Goal: Task Accomplishment & Management: Use online tool/utility

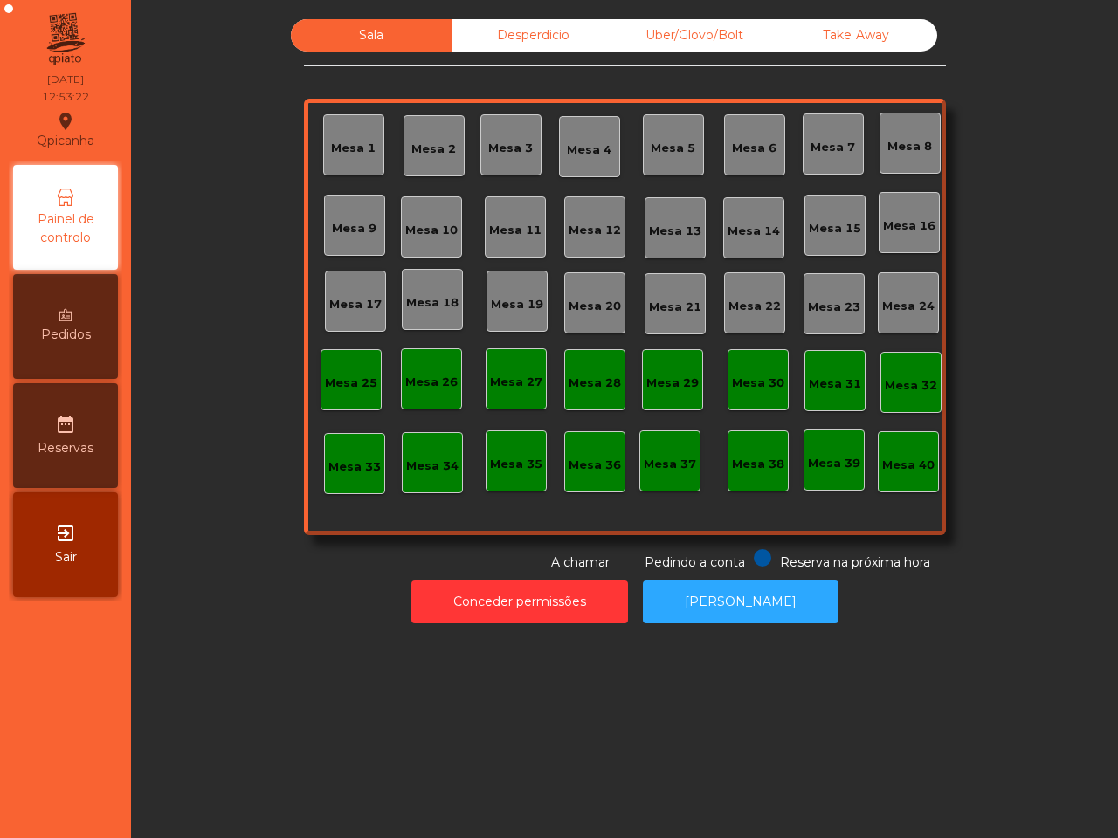
click at [710, 33] on div "Uber/Glovo/Bolt" at bounding box center [695, 35] width 162 height 32
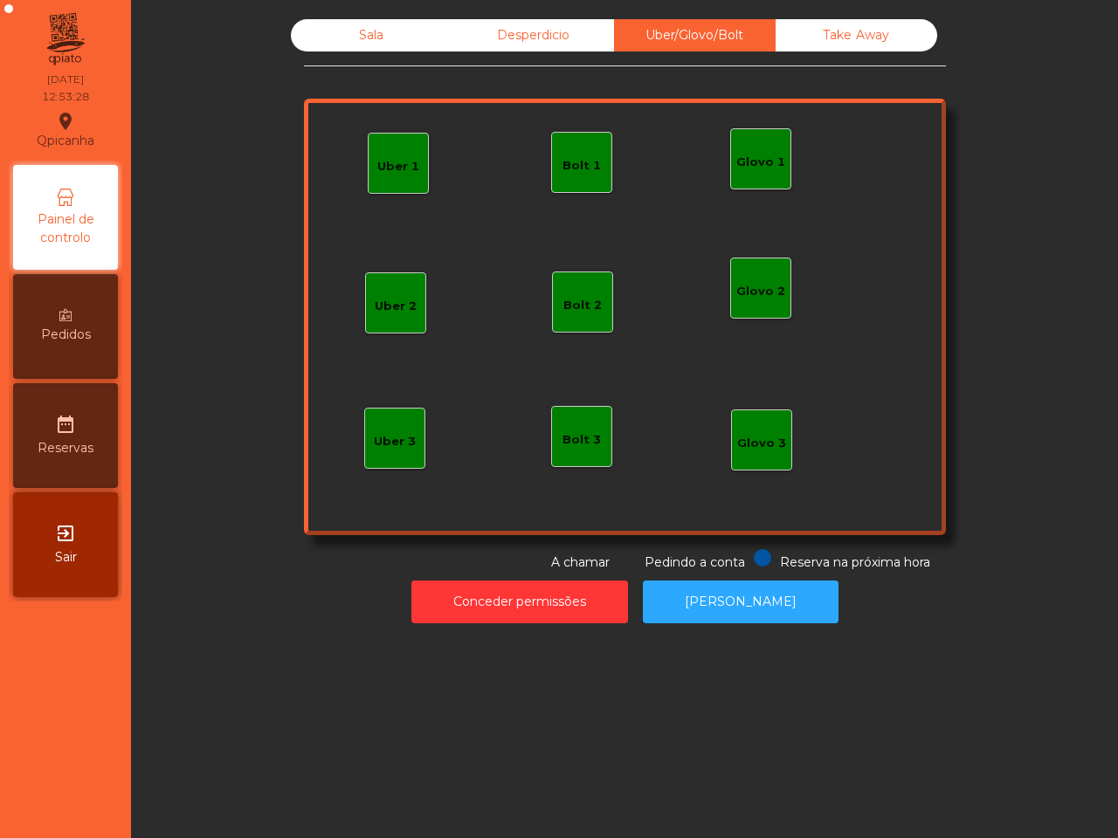
click at [762, 164] on div "Glovo 1" at bounding box center [760, 162] width 49 height 17
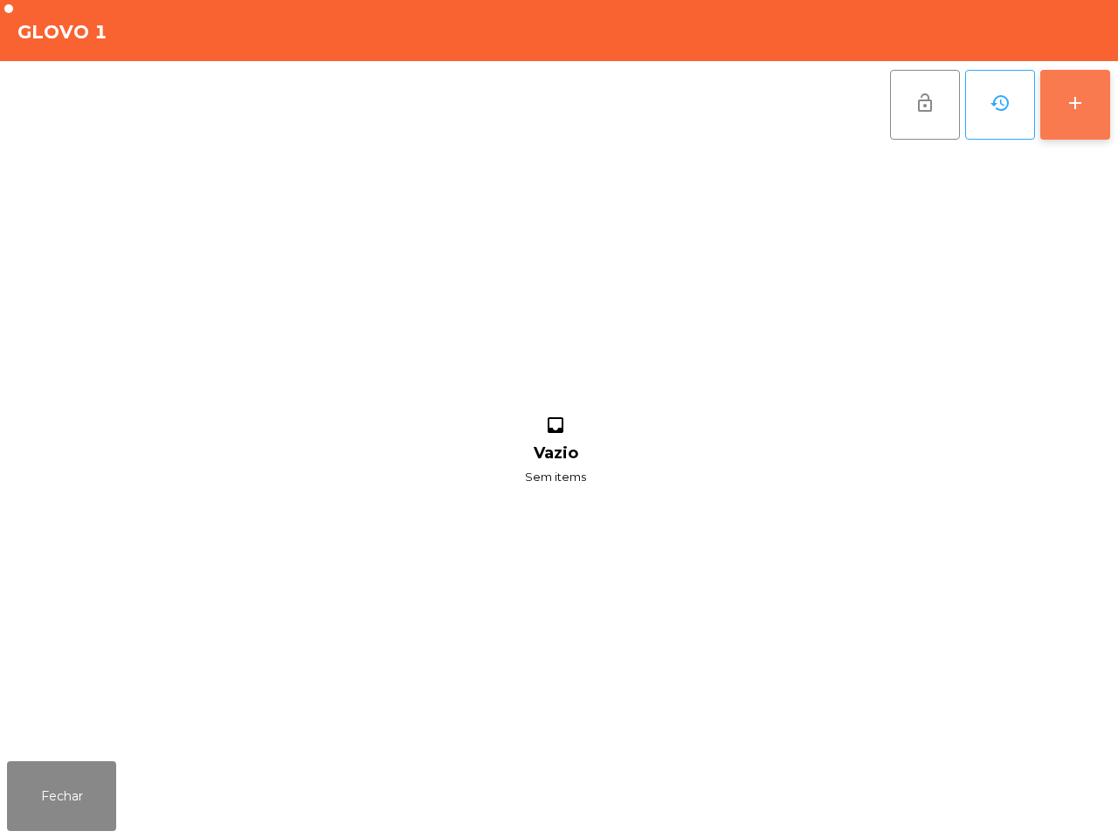
click at [1096, 103] on button "add" at bounding box center [1075, 105] width 70 height 70
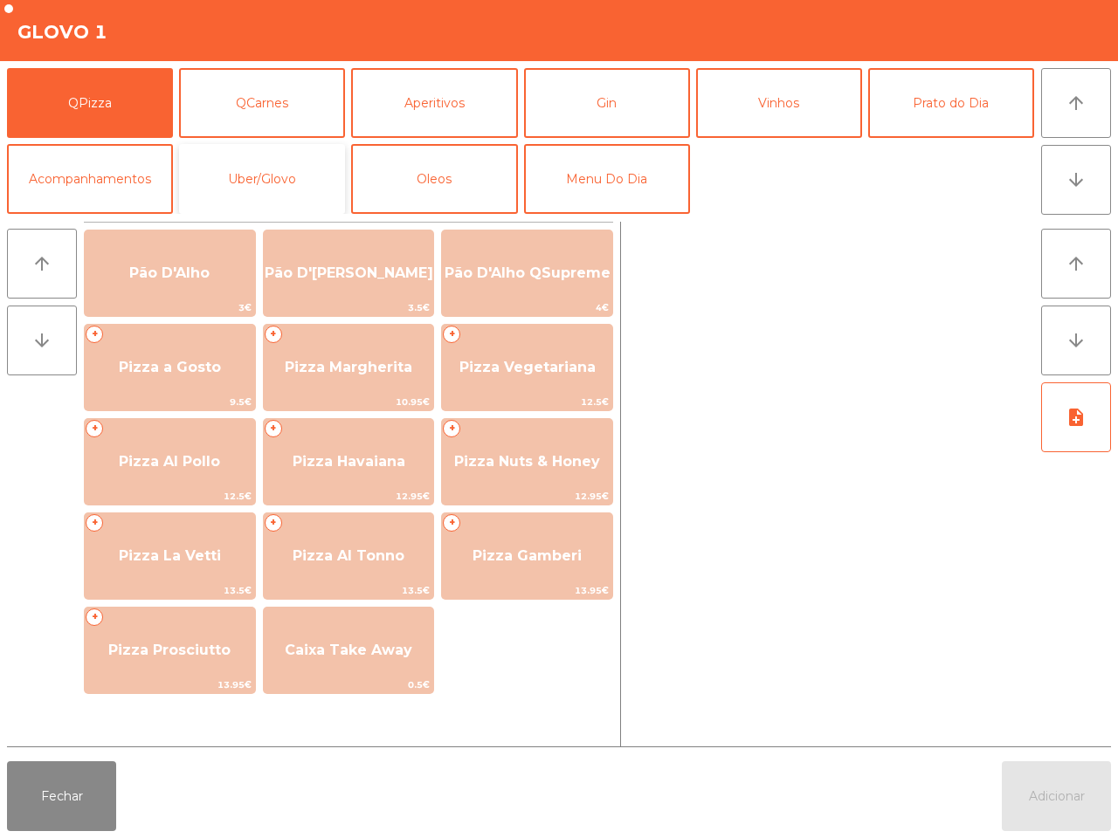
click at [292, 179] on button "Uber/Glovo" at bounding box center [262, 179] width 166 height 70
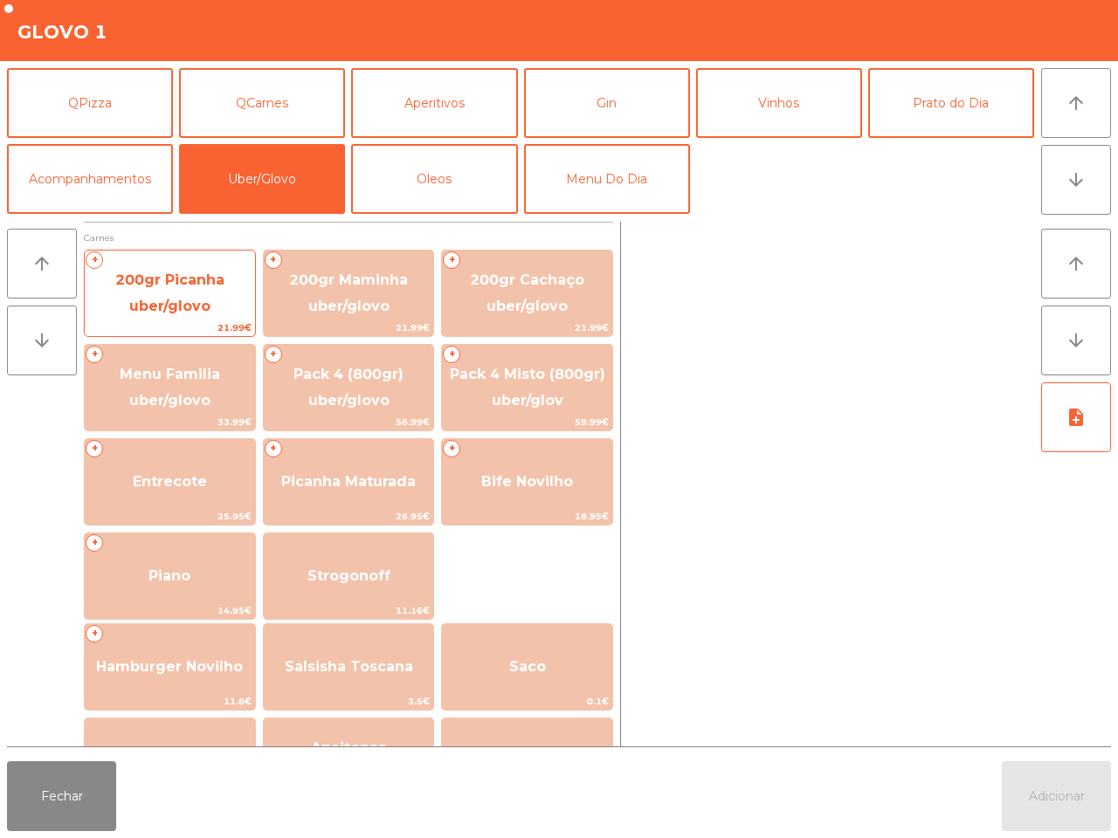
click at [186, 307] on span "200gr Picanha uber/glovo" at bounding box center [169, 293] width 109 height 43
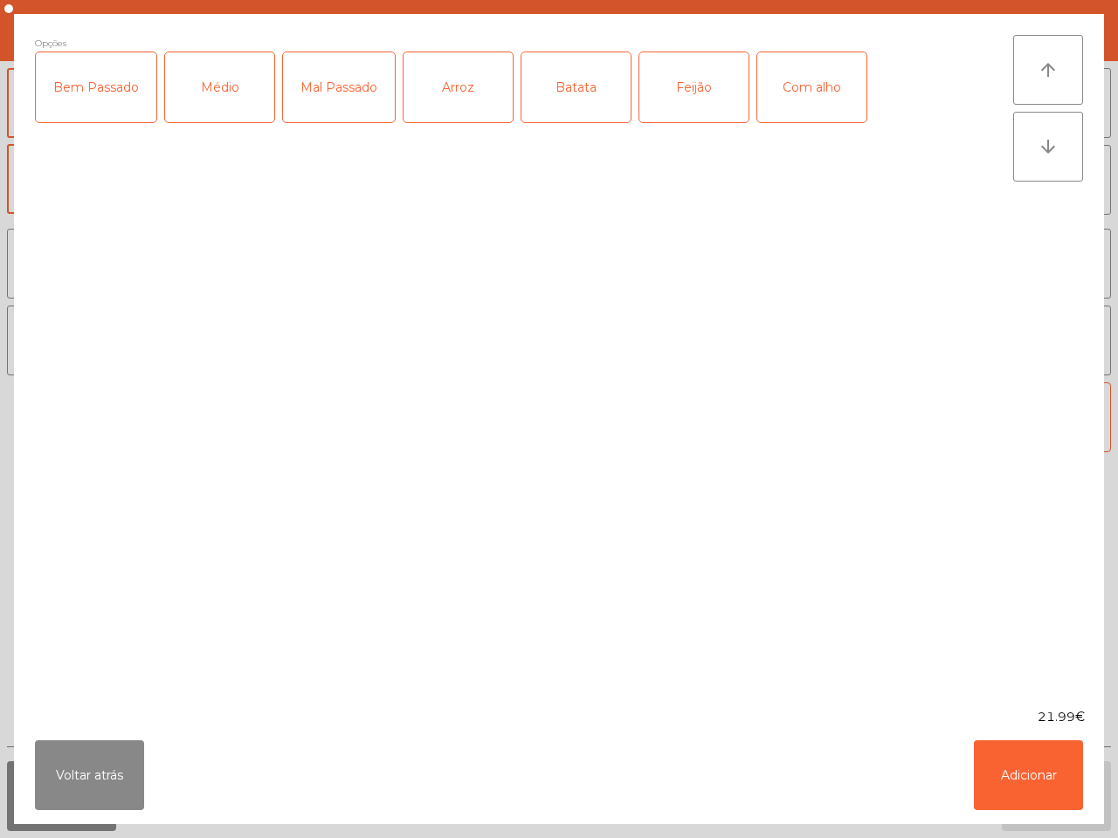
click at [132, 100] on div "Bem Passado" at bounding box center [96, 87] width 120 height 70
click at [445, 94] on div "Arroz" at bounding box center [457, 87] width 109 height 70
click at [988, 777] on button "Adicionar" at bounding box center [1028, 775] width 109 height 70
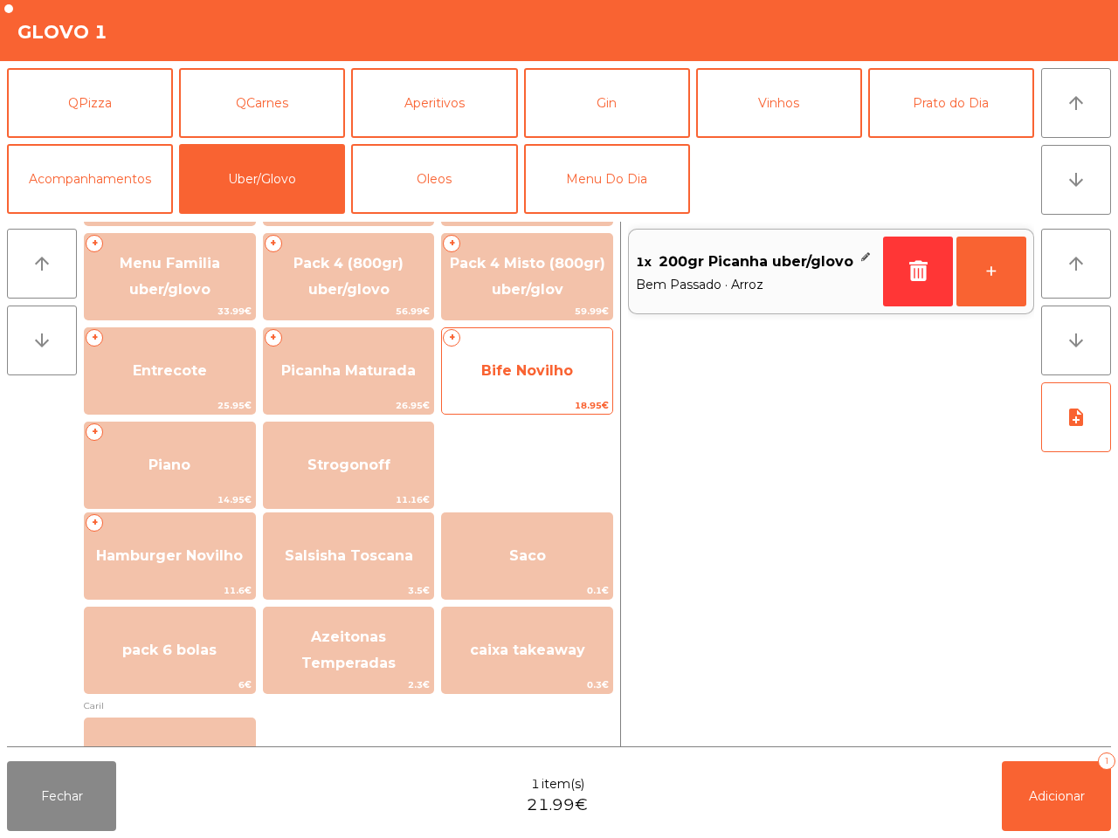
scroll to position [109, 0]
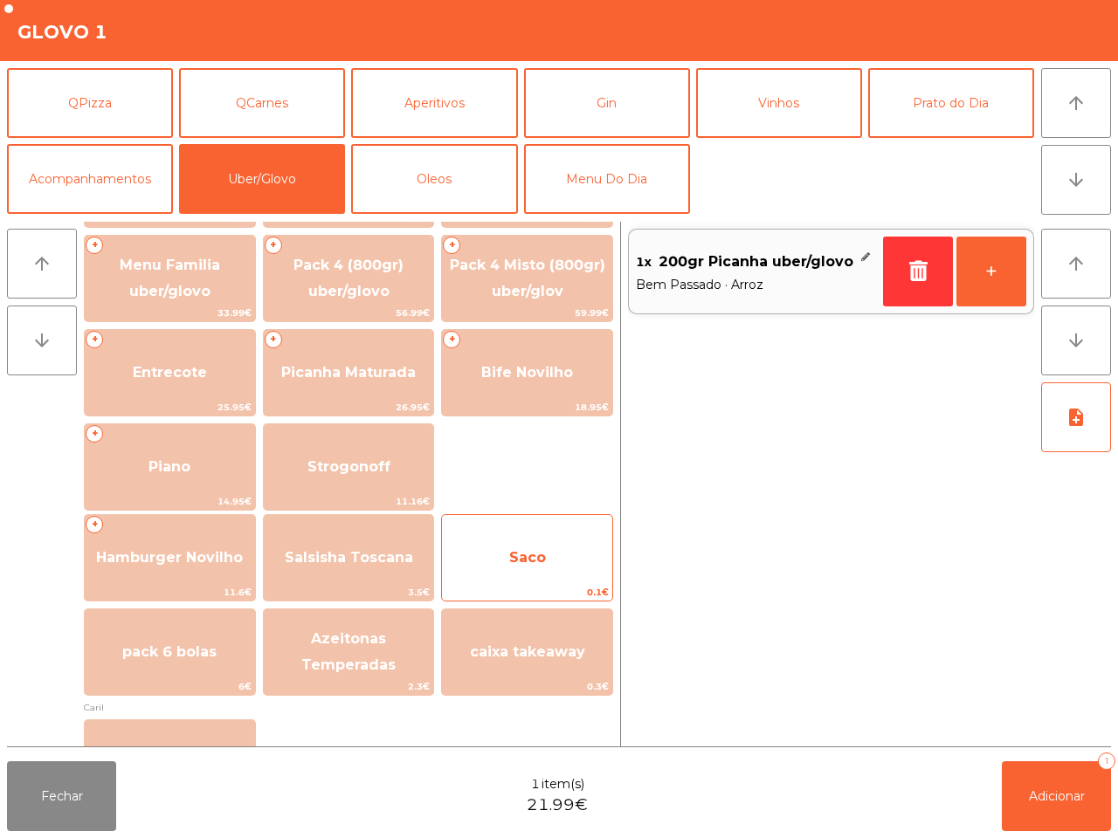
click at [578, 559] on span "Saco" at bounding box center [527, 557] width 170 height 47
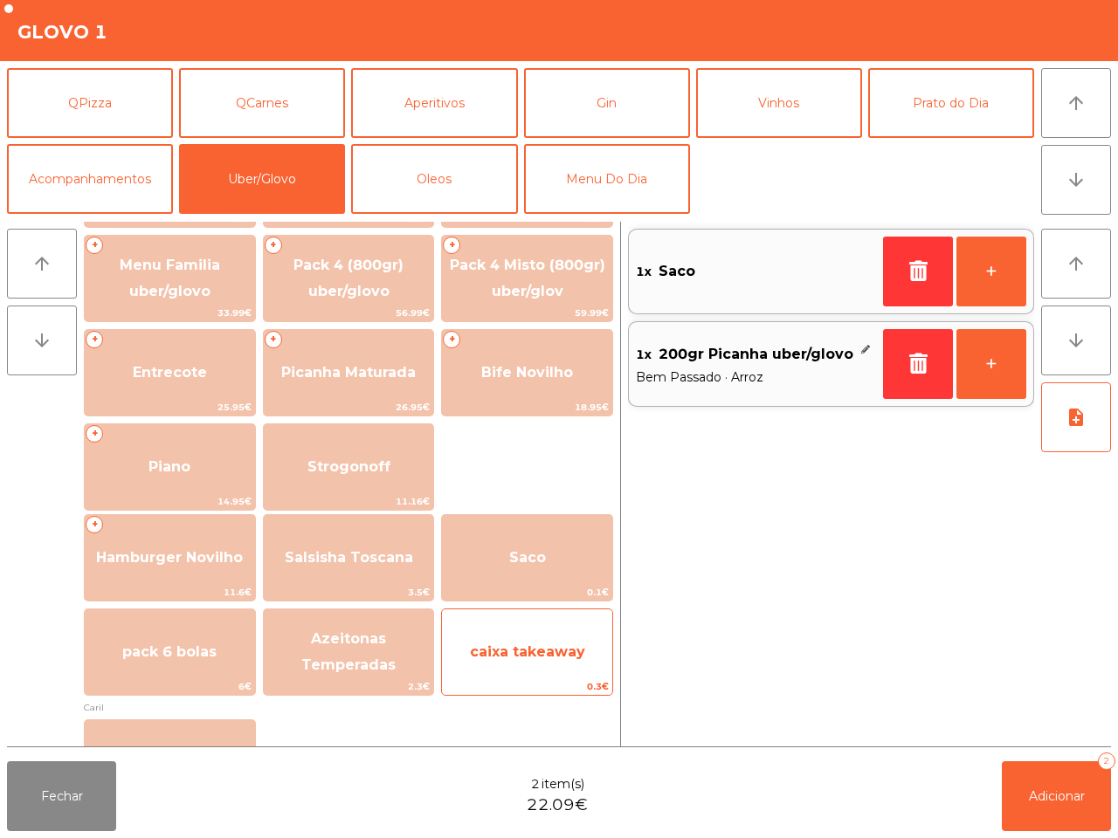
click at [560, 639] on span "caixa takeaway" at bounding box center [527, 652] width 170 height 47
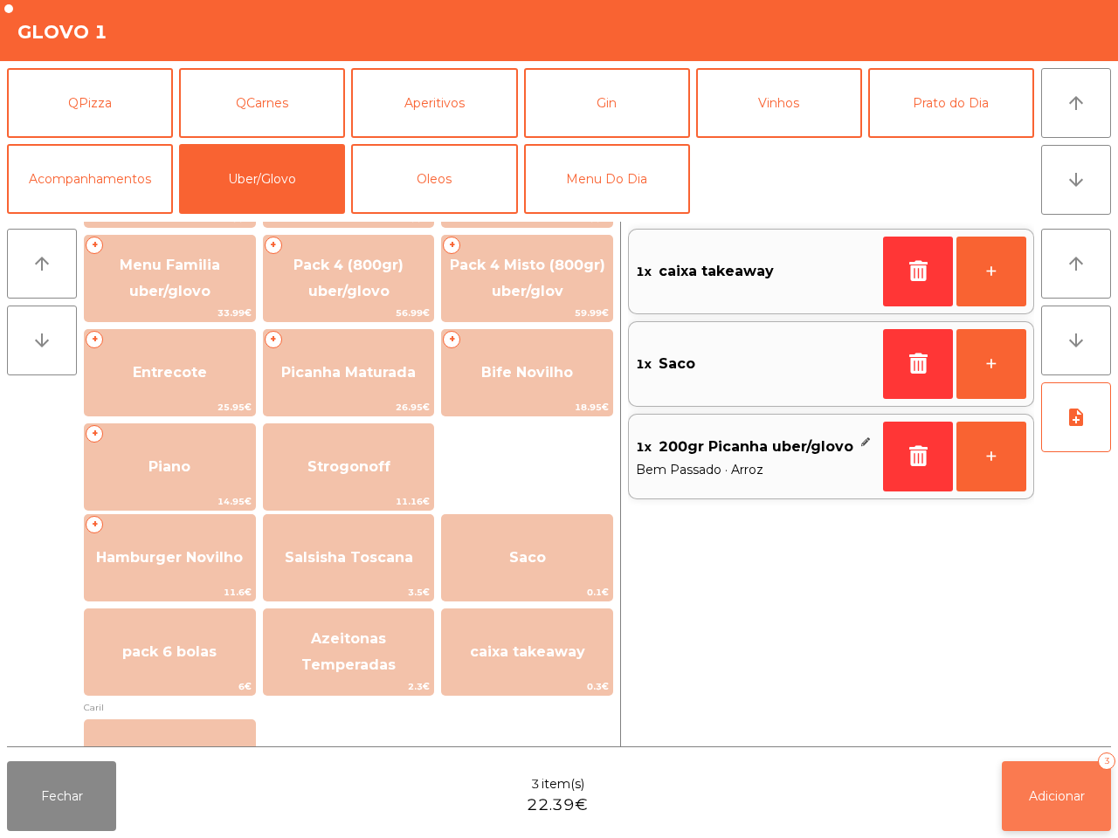
click at [1041, 803] on span "Adicionar" at bounding box center [1057, 796] width 56 height 16
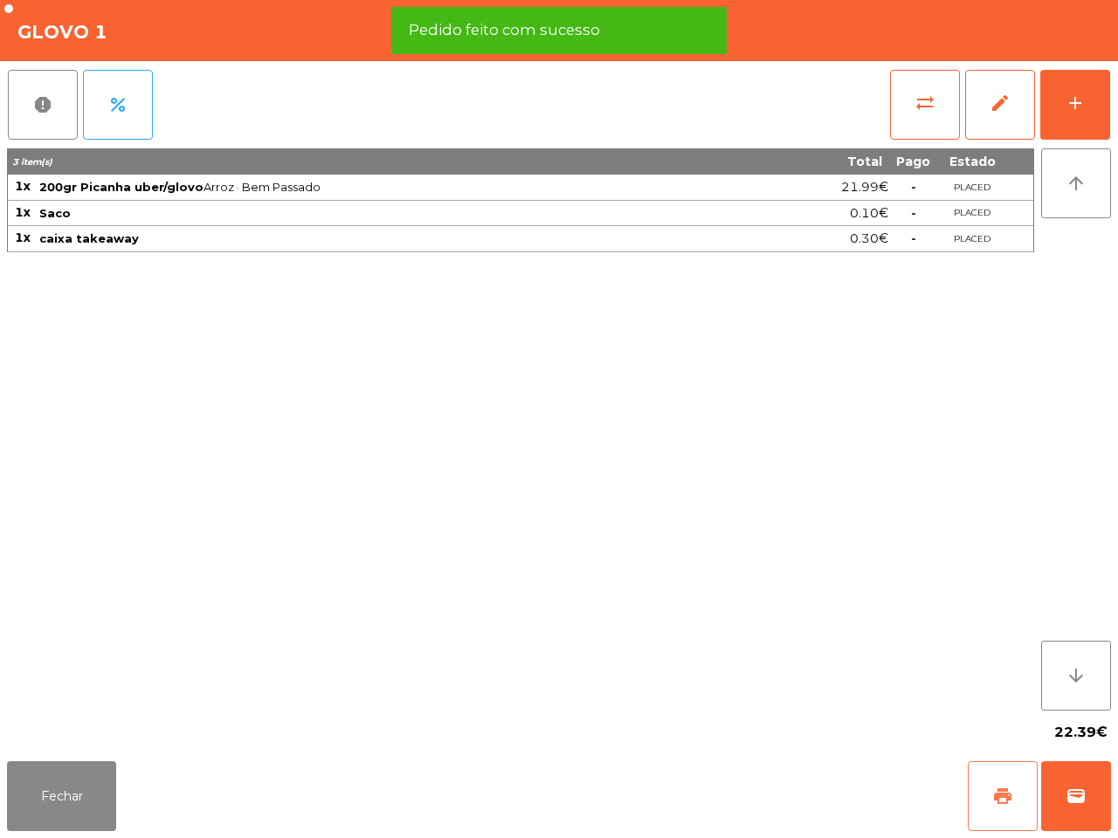
click at [983, 793] on button "print" at bounding box center [1002, 796] width 70 height 70
click at [1078, 804] on span "wallet" at bounding box center [1075, 796] width 21 height 21
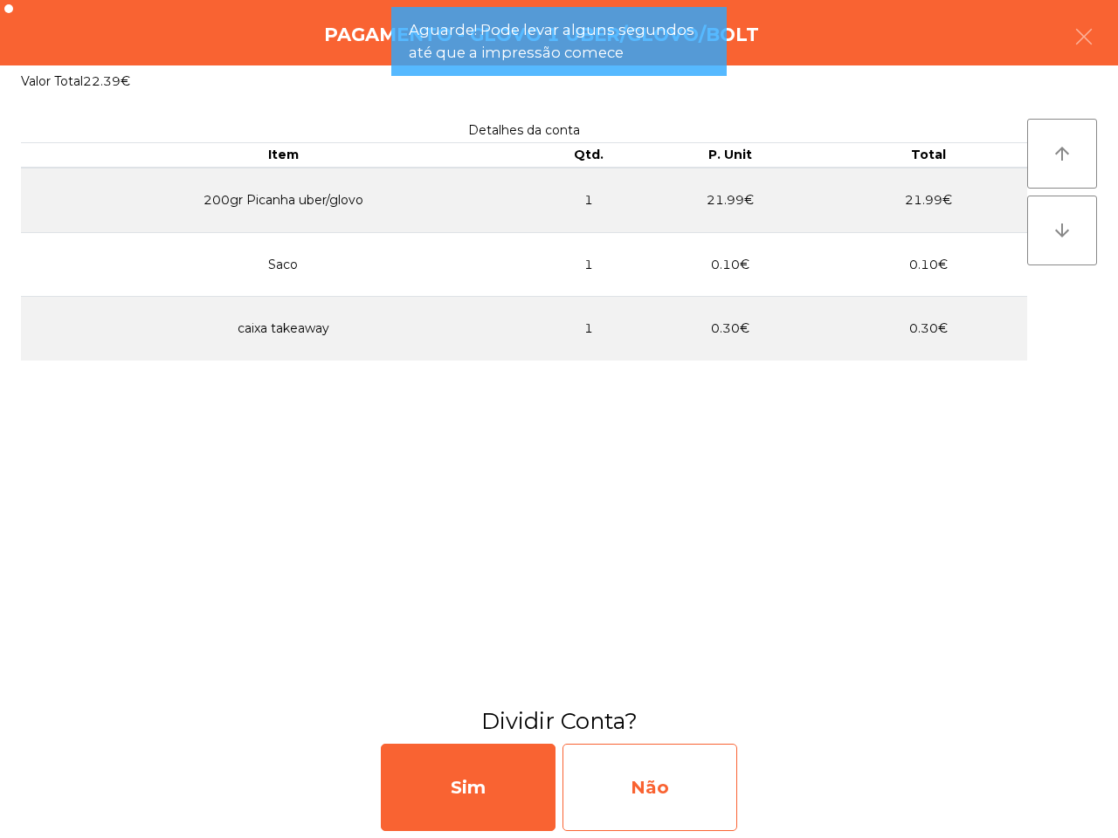
click at [709, 797] on div "Não" at bounding box center [649, 787] width 175 height 87
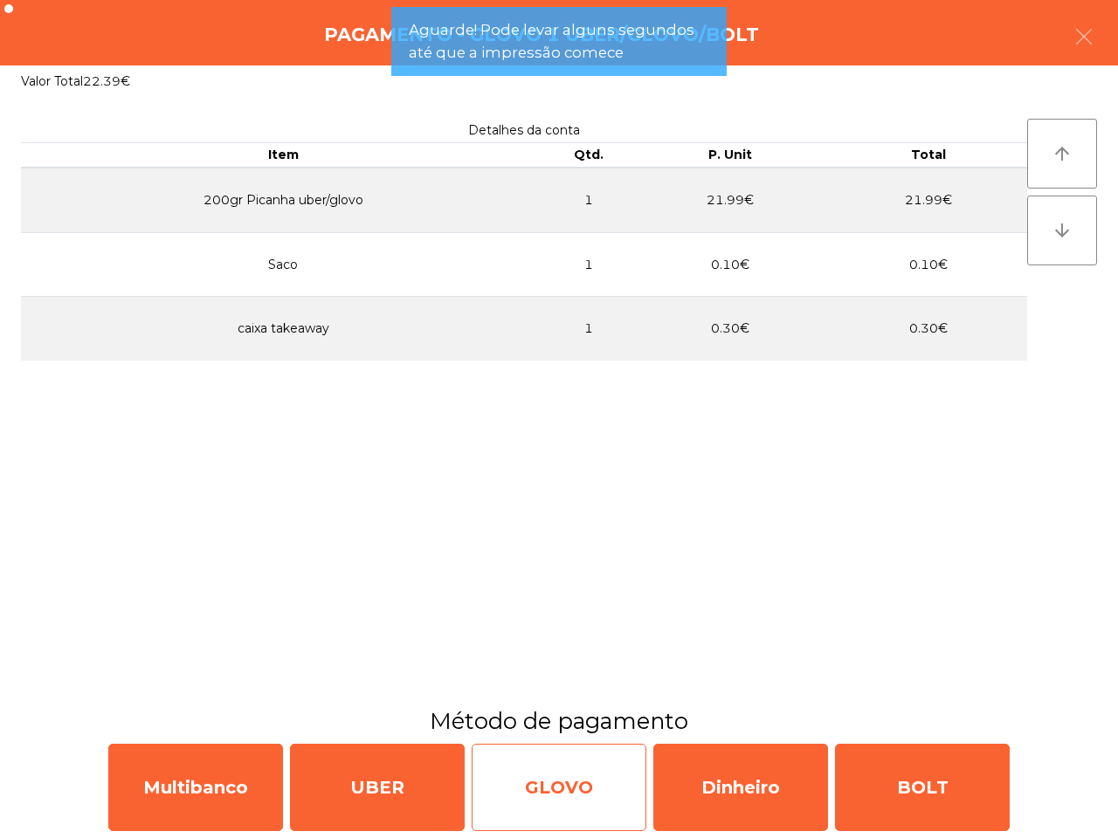
click at [542, 808] on div "GLOVO" at bounding box center [558, 787] width 175 height 87
select select "**"
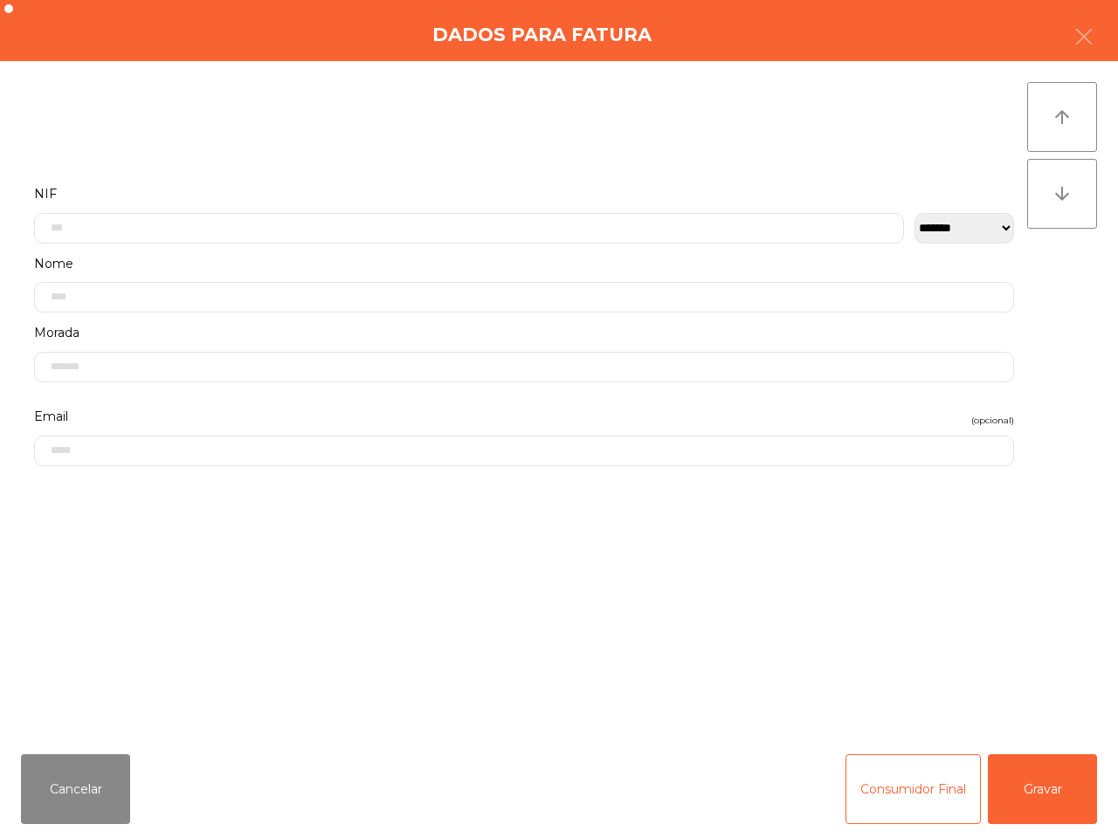
click at [529, 825] on div "Cancelar Consumidor Final Gravar" at bounding box center [559, 789] width 1118 height 98
click at [1088, 793] on button "Gravar" at bounding box center [1041, 789] width 109 height 70
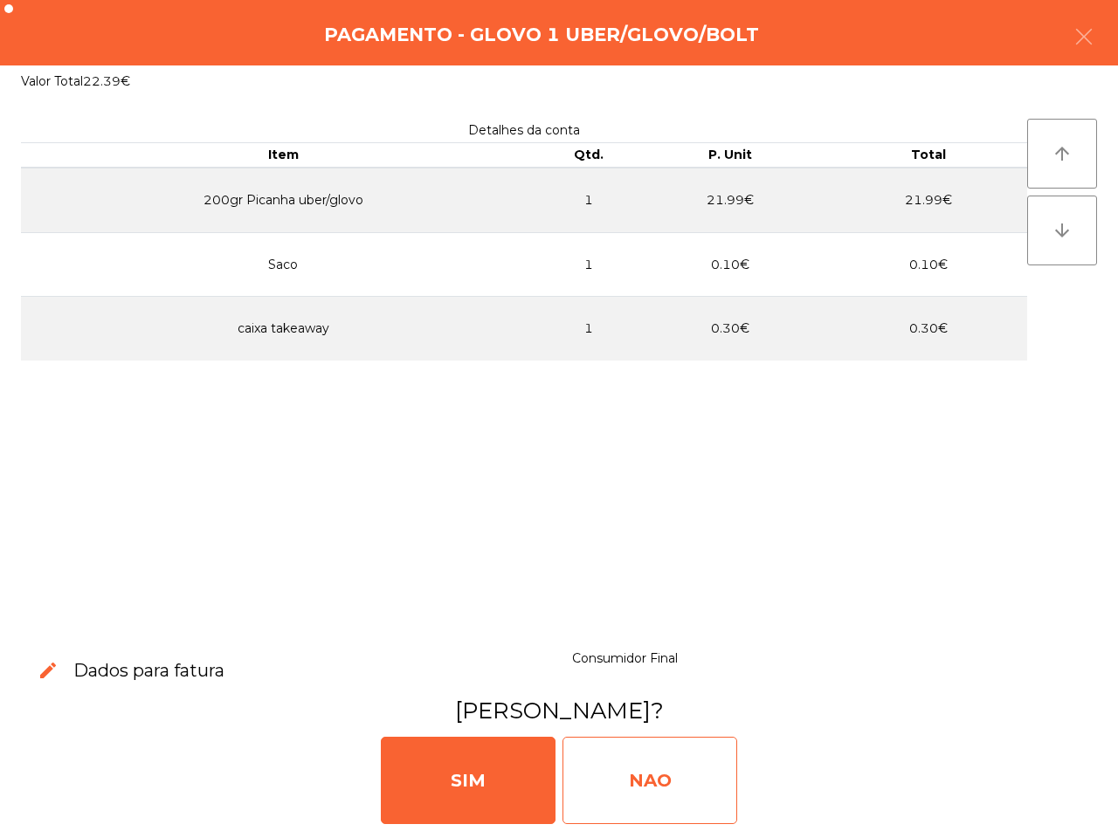
click at [716, 760] on div "NAO" at bounding box center [649, 780] width 175 height 87
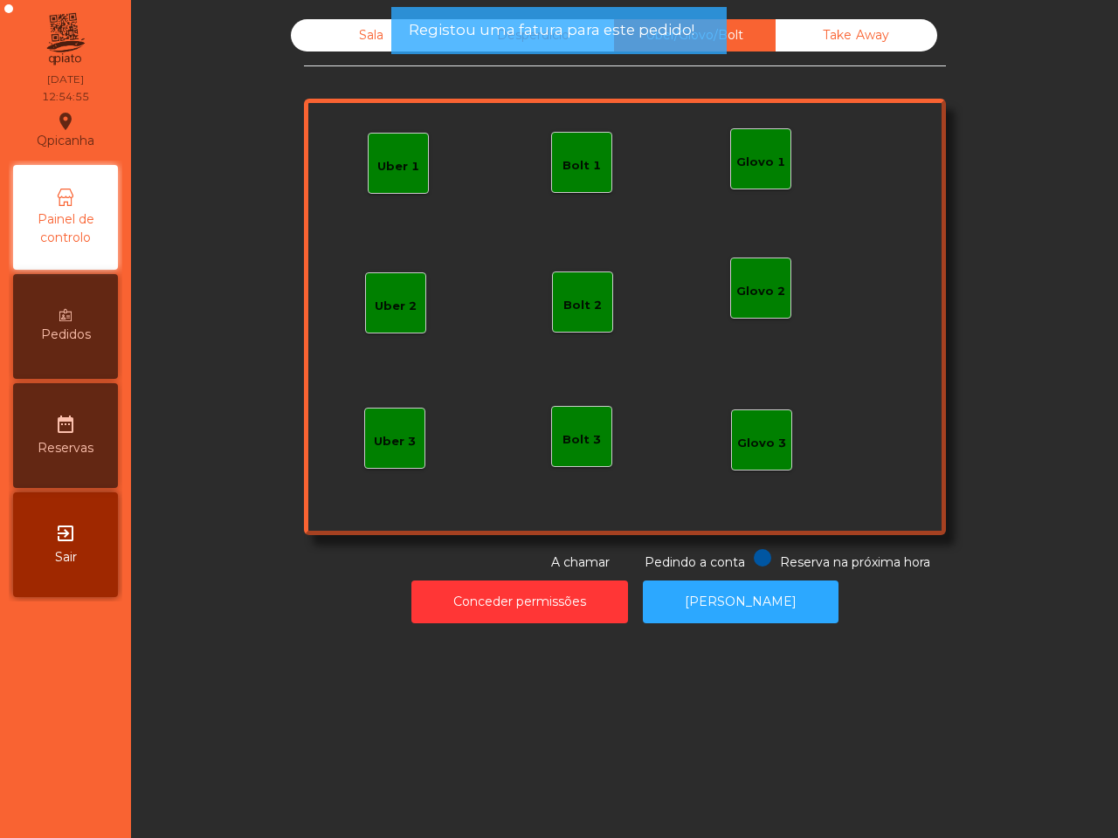
click at [87, 310] on div "Pedidos" at bounding box center [65, 326] width 105 height 105
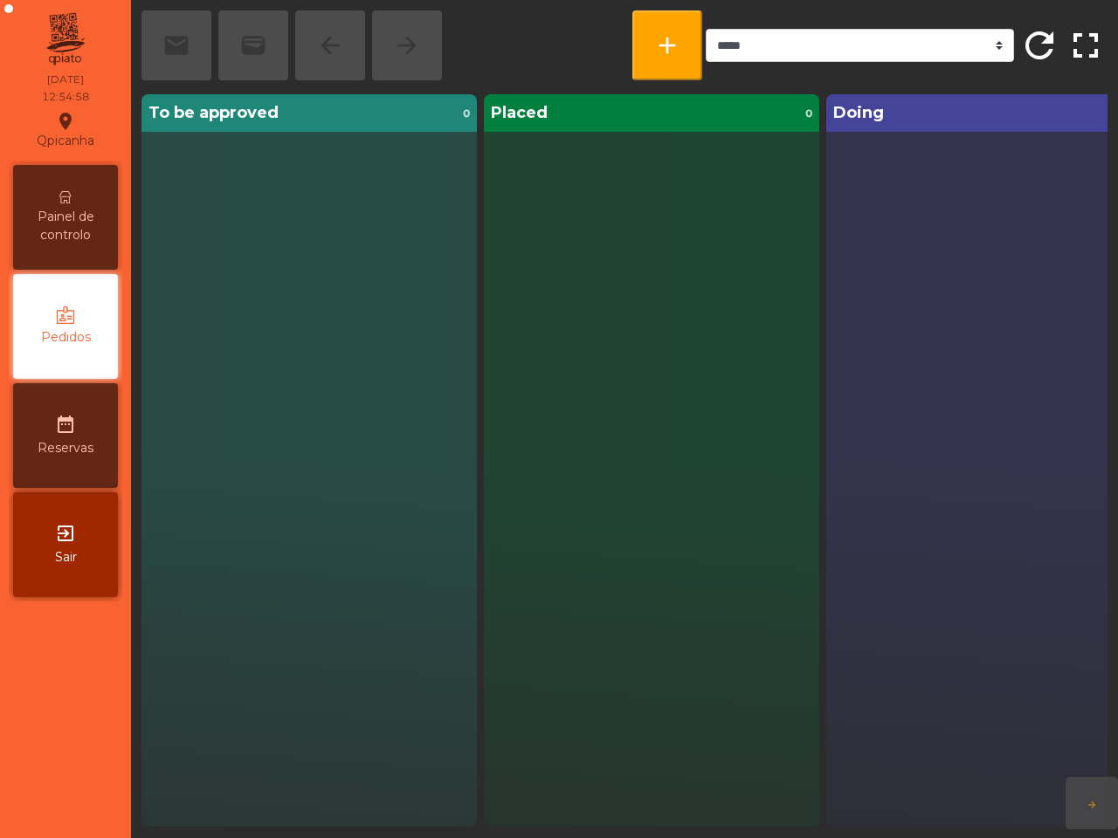
click at [50, 208] on span "Painel de controlo" at bounding box center [65, 226] width 96 height 37
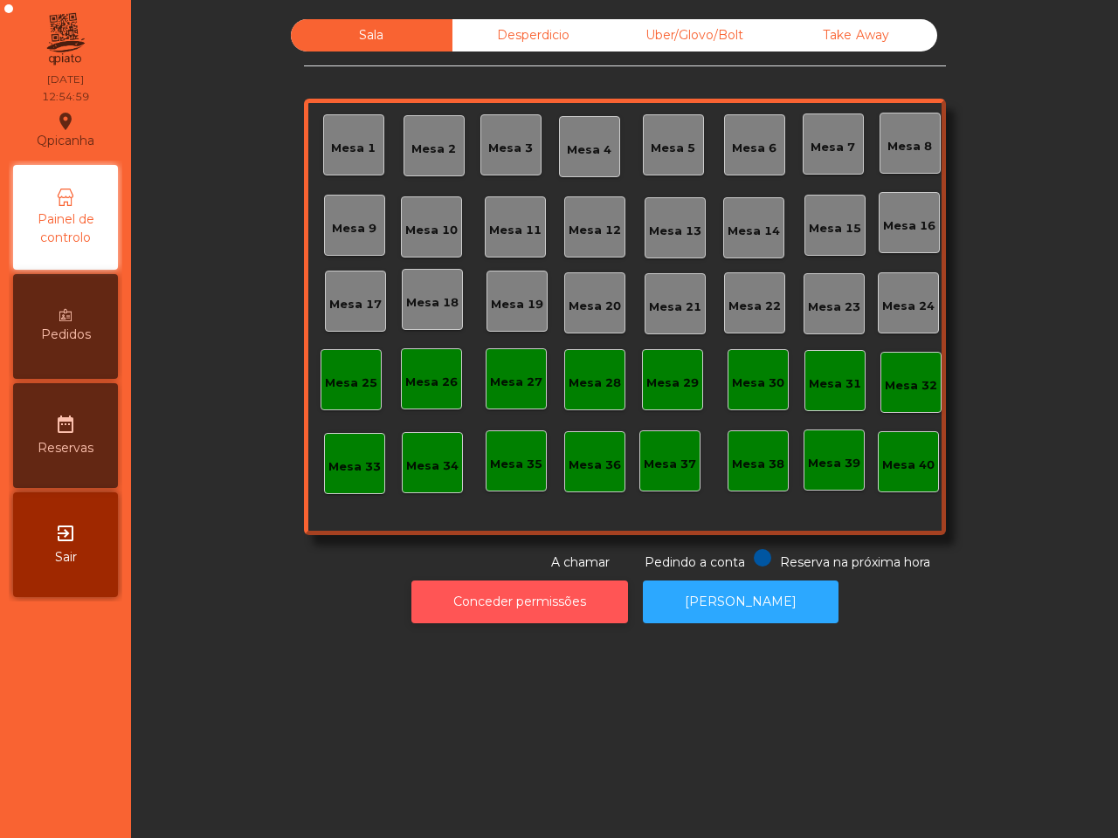
click at [547, 604] on button "Conceder permissões" at bounding box center [519, 602] width 217 height 43
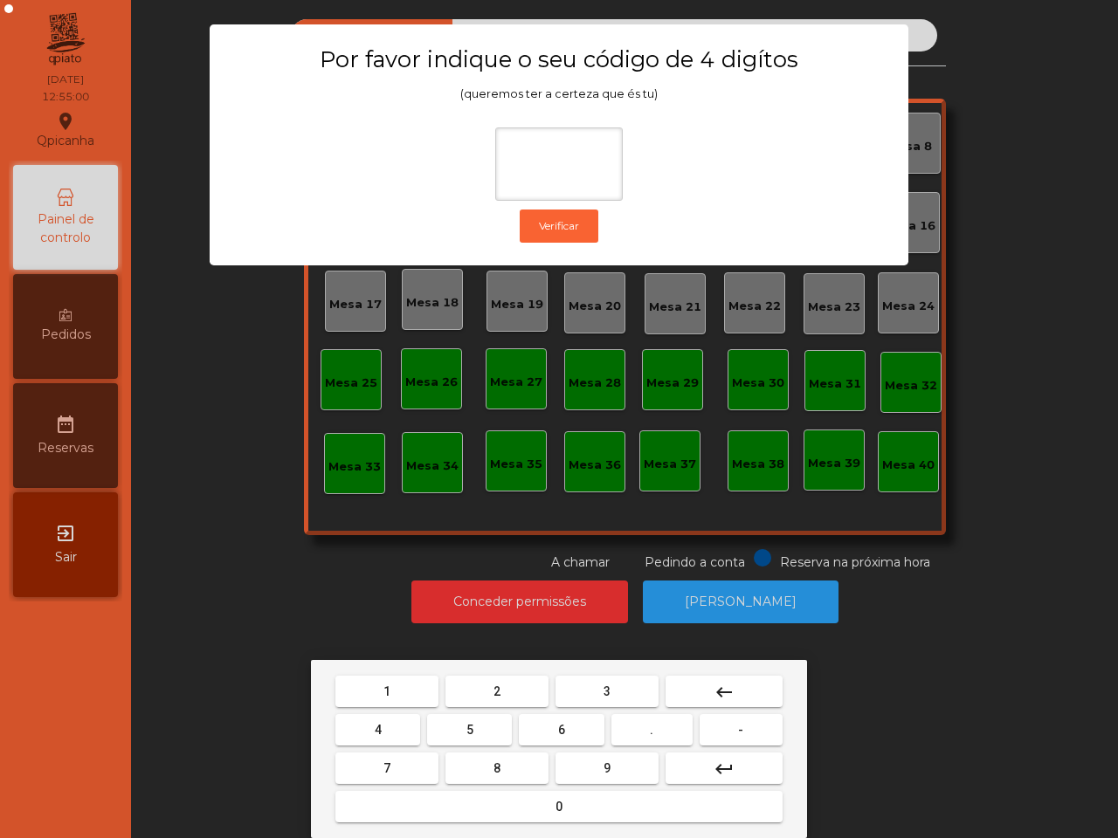
click at [554, 725] on button "6" at bounding box center [561, 729] width 85 height 31
click at [495, 726] on button "5" at bounding box center [469, 729] width 85 height 31
click at [415, 687] on button "1" at bounding box center [386, 691] width 103 height 31
type input "***"
click at [478, 687] on button "2" at bounding box center [496, 691] width 103 height 31
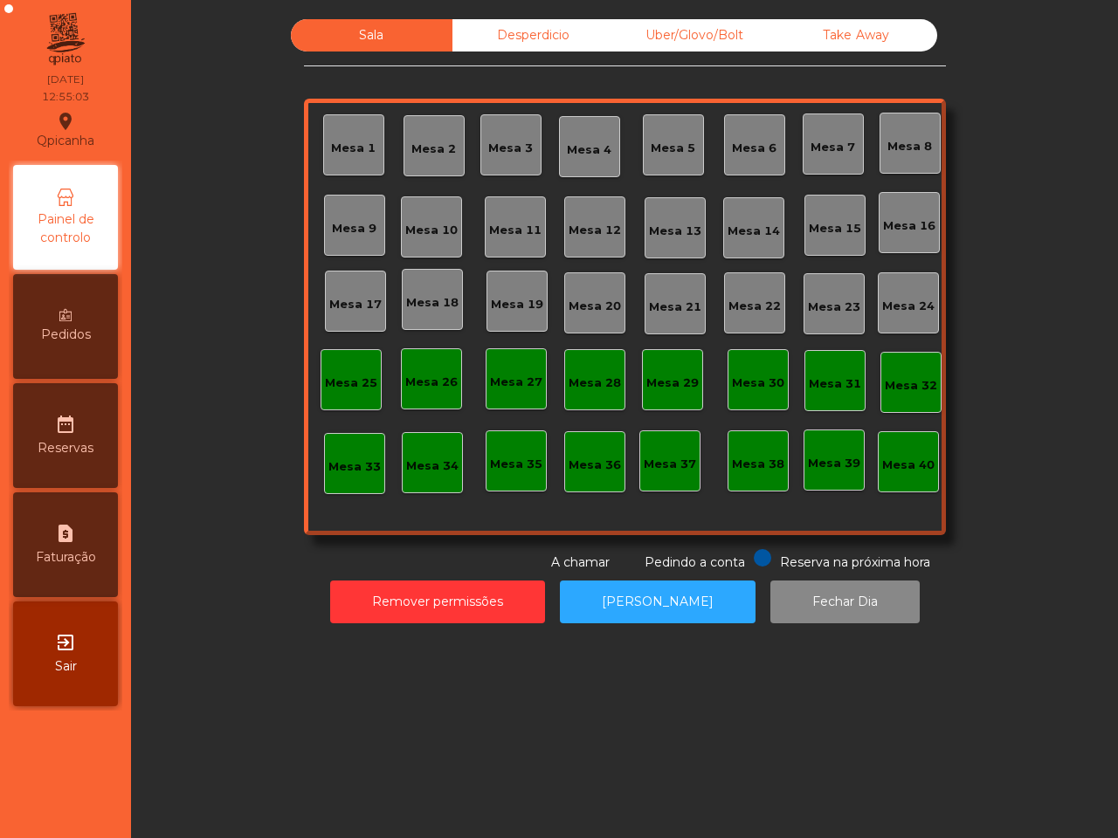
click at [94, 550] on span "Faturação" at bounding box center [66, 557] width 60 height 18
select select "*"
select select "****"
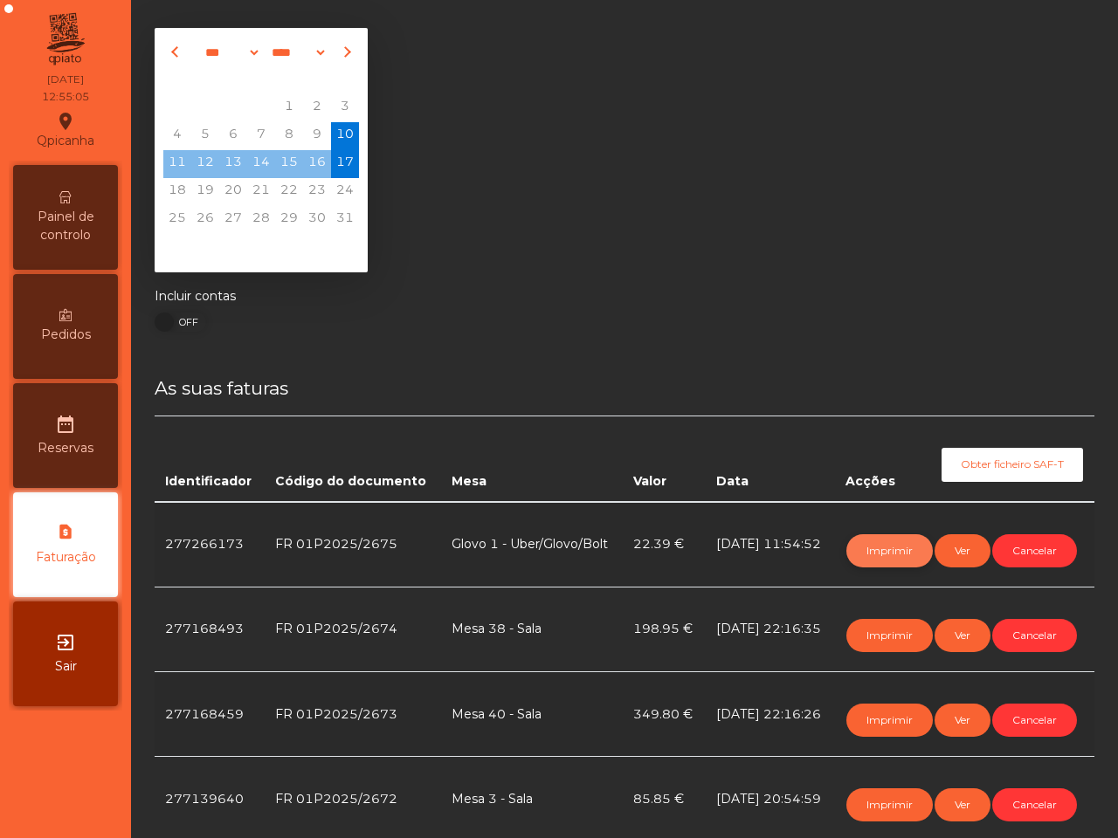
click at [869, 544] on button "Imprimir" at bounding box center [889, 550] width 86 height 33
